Goal: Information Seeking & Learning: Learn about a topic

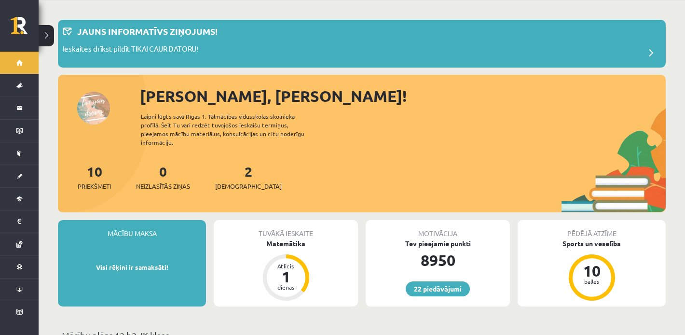
scroll to position [39, 0]
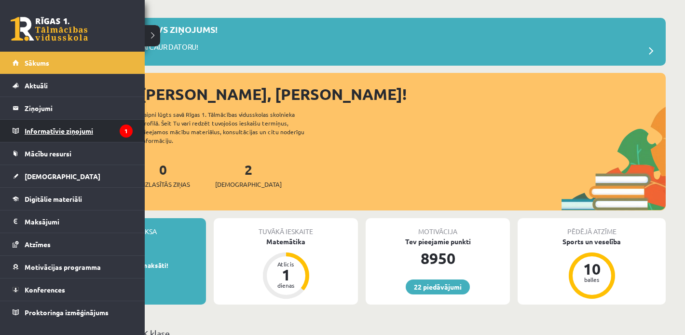
click at [49, 124] on legend "Informatīvie ziņojumi 1" at bounding box center [79, 131] width 108 height 22
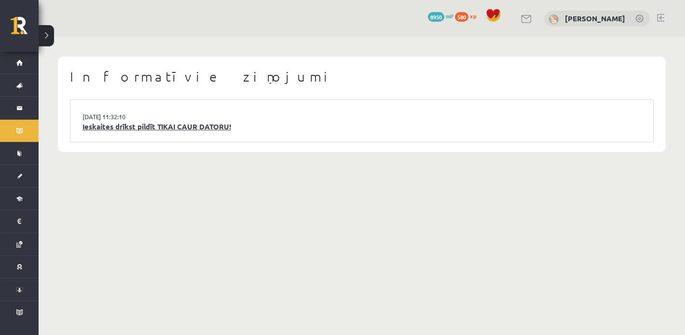
click at [147, 128] on link "Ieskaites drīkst pildīt TIKAI CAUR DATORU!" at bounding box center [361, 126] width 558 height 11
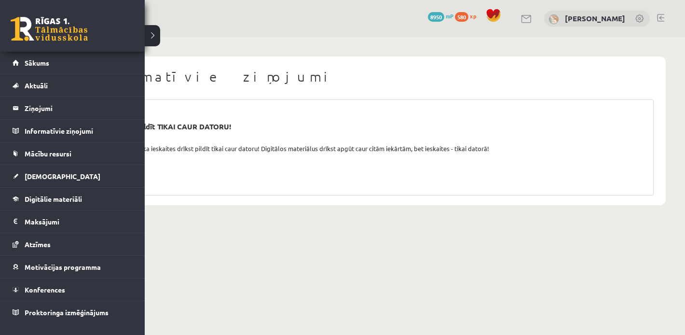
click at [38, 38] on link at bounding box center [49, 29] width 77 height 24
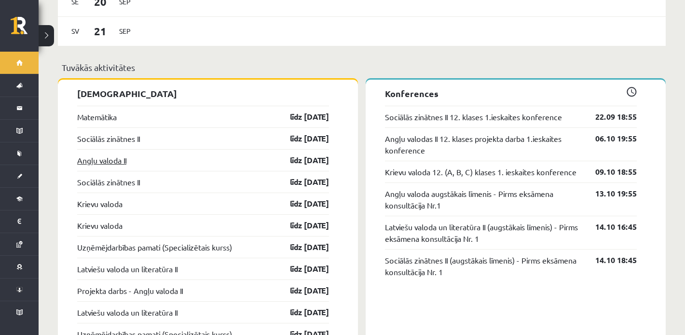
scroll to position [745, 0]
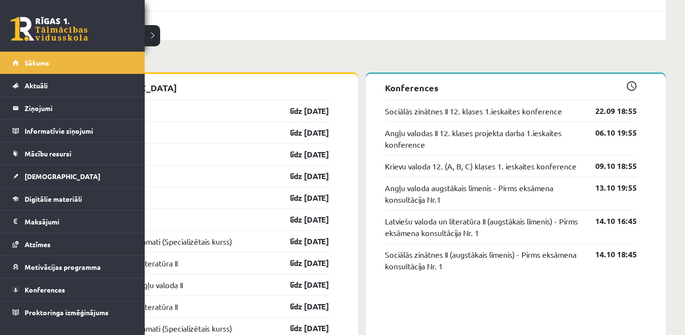
click at [56, 33] on link at bounding box center [49, 29] width 77 height 24
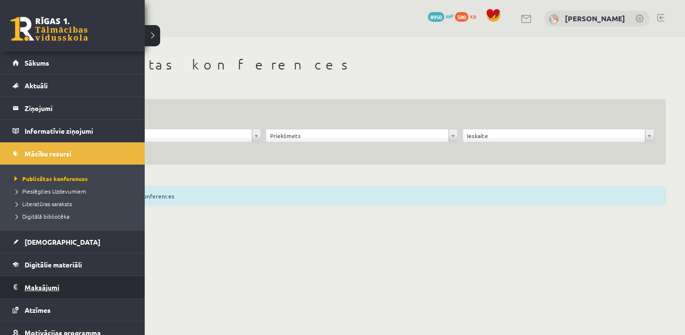
scroll to position [54, 0]
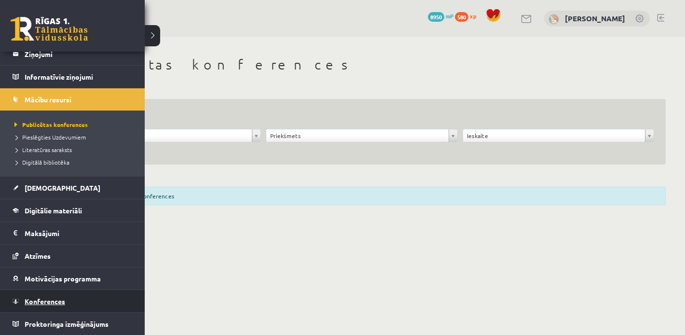
click at [34, 298] on span "Konferences" at bounding box center [45, 301] width 41 height 9
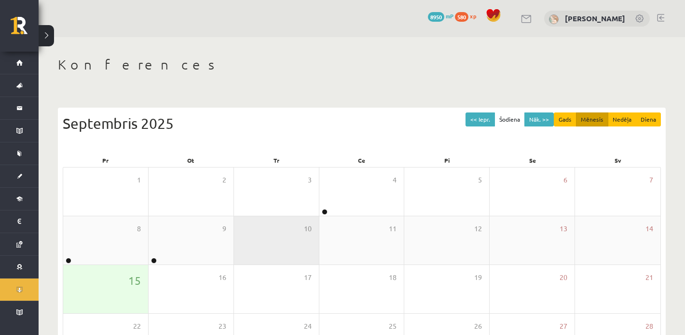
scroll to position [28, 0]
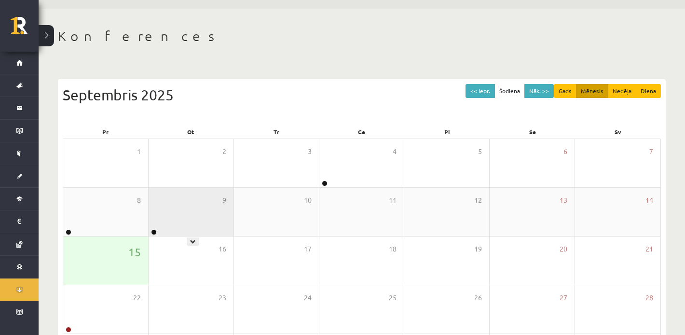
click at [179, 219] on div "9" at bounding box center [191, 212] width 85 height 48
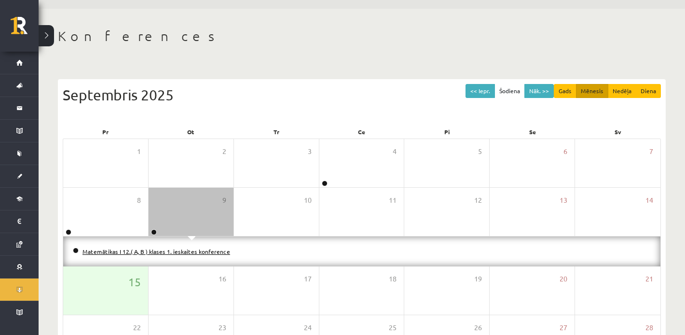
click at [179, 250] on link "Matemātikas I 12.( A, B ) klases 1. ieskaites konference" at bounding box center [156, 251] width 148 height 8
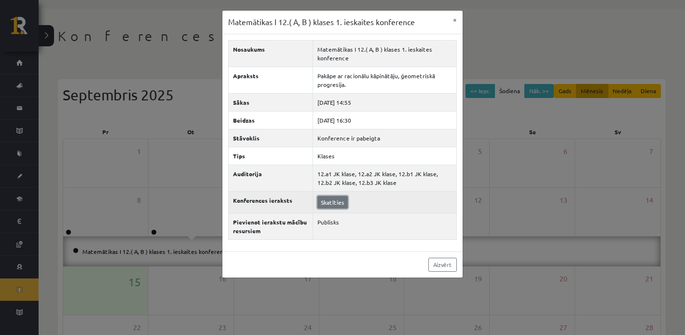
click at [330, 197] on link "Skatīties" at bounding box center [332, 202] width 30 height 13
